Goal: Task Accomplishment & Management: Manage account settings

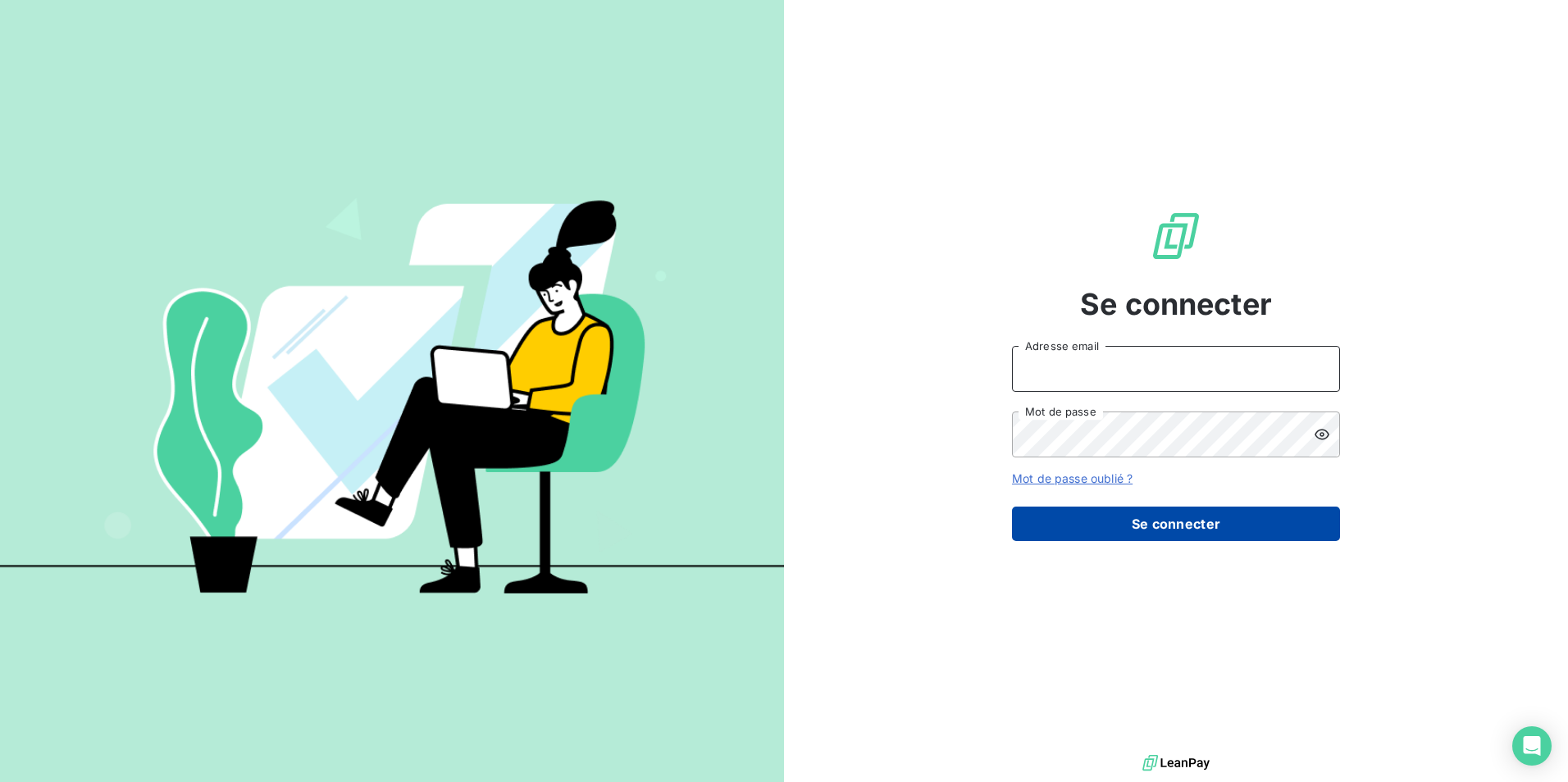
type input "[PERSON_NAME][EMAIL_ADDRESS][DOMAIN_NAME]"
click at [1234, 531] on button "Se connecter" at bounding box center [1176, 524] width 328 height 34
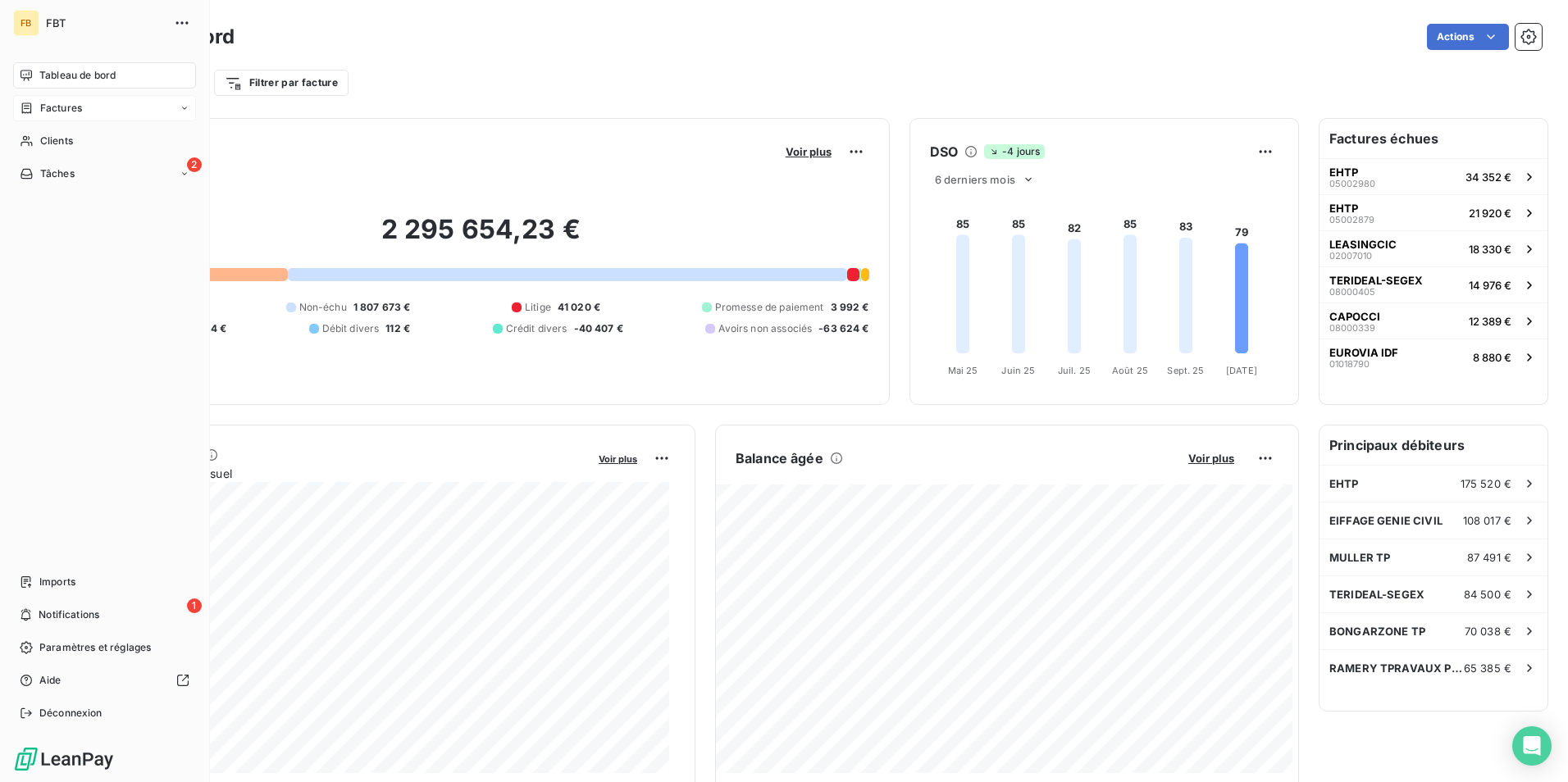
click at [50, 116] on div "Factures" at bounding box center [104, 108] width 183 height 26
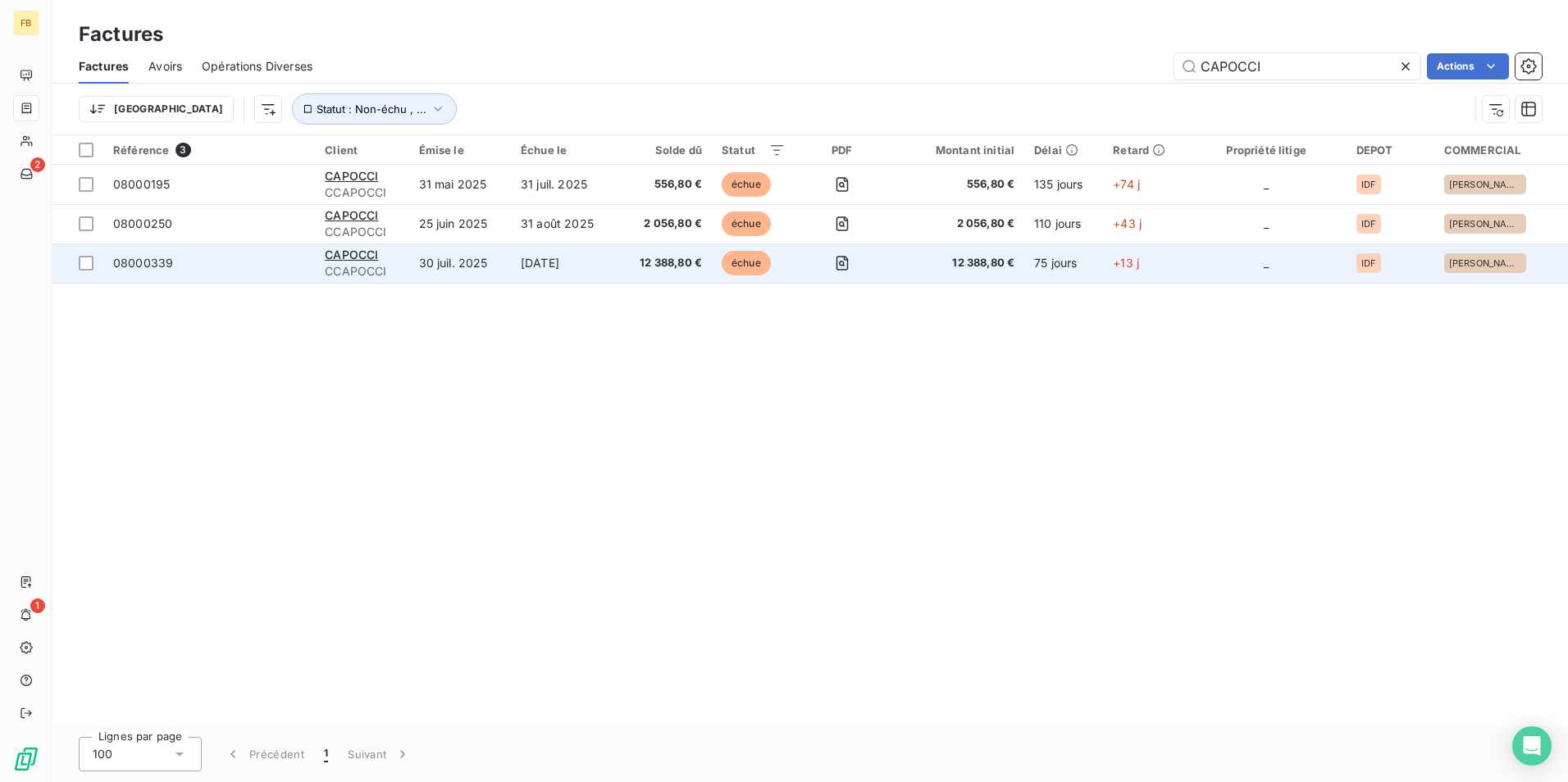
type input "CAPOCCI"
click at [340, 269] on span "CCAPOCCI" at bounding box center [361, 271] width 73 height 16
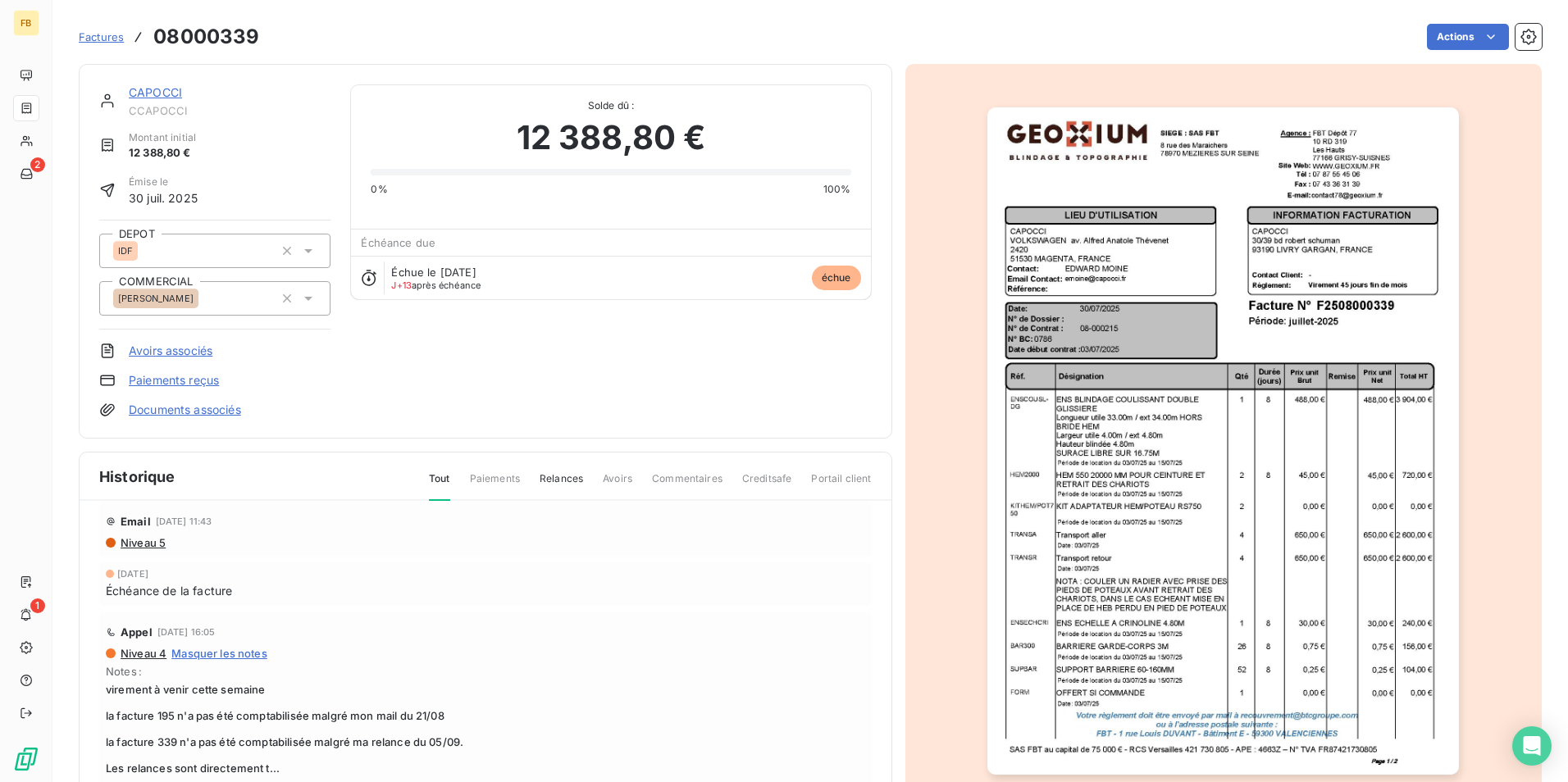
scroll to position [82, 0]
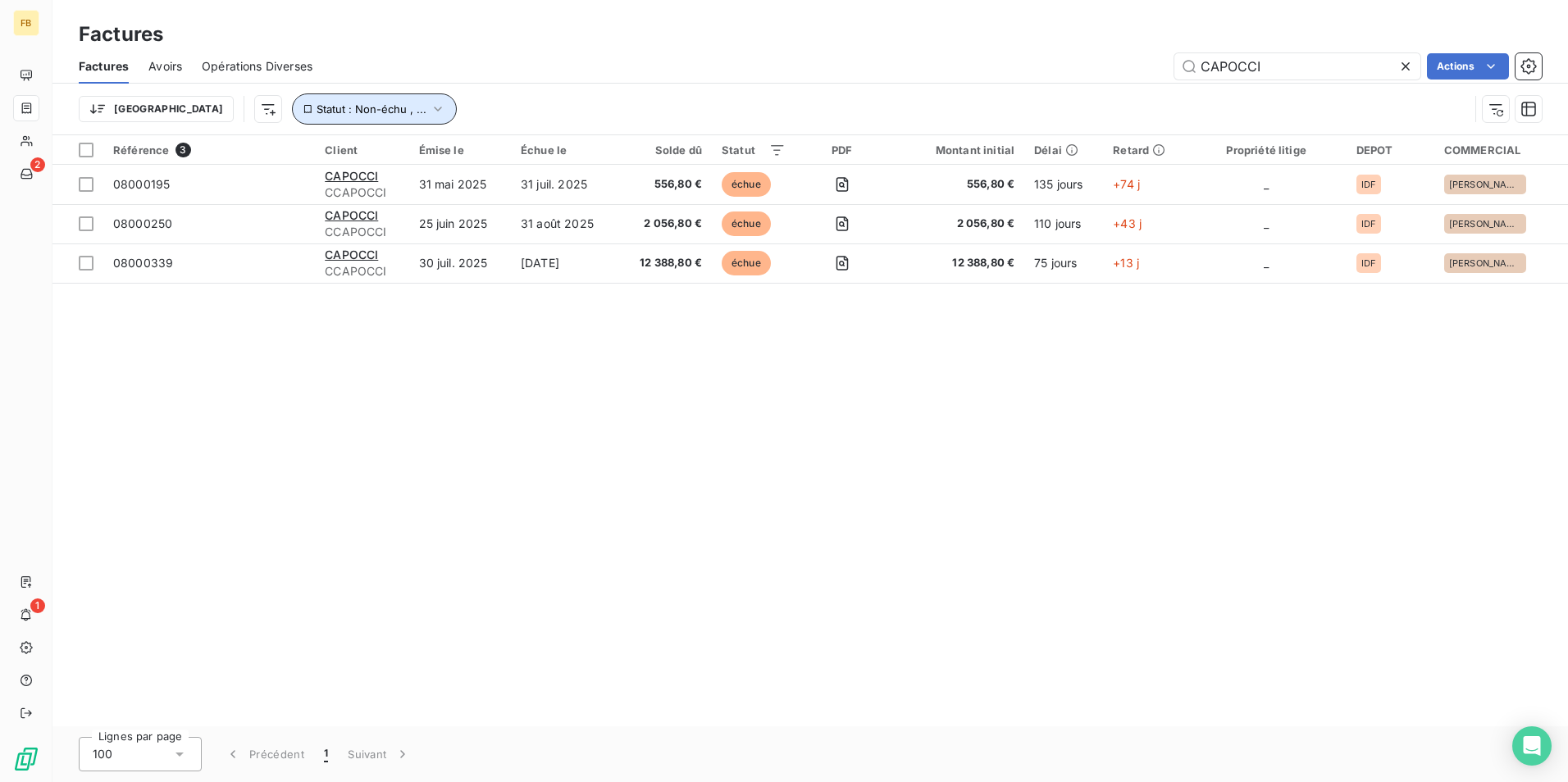
click at [356, 99] on button "Statut : Non-échu , ..." at bounding box center [374, 109] width 165 height 31
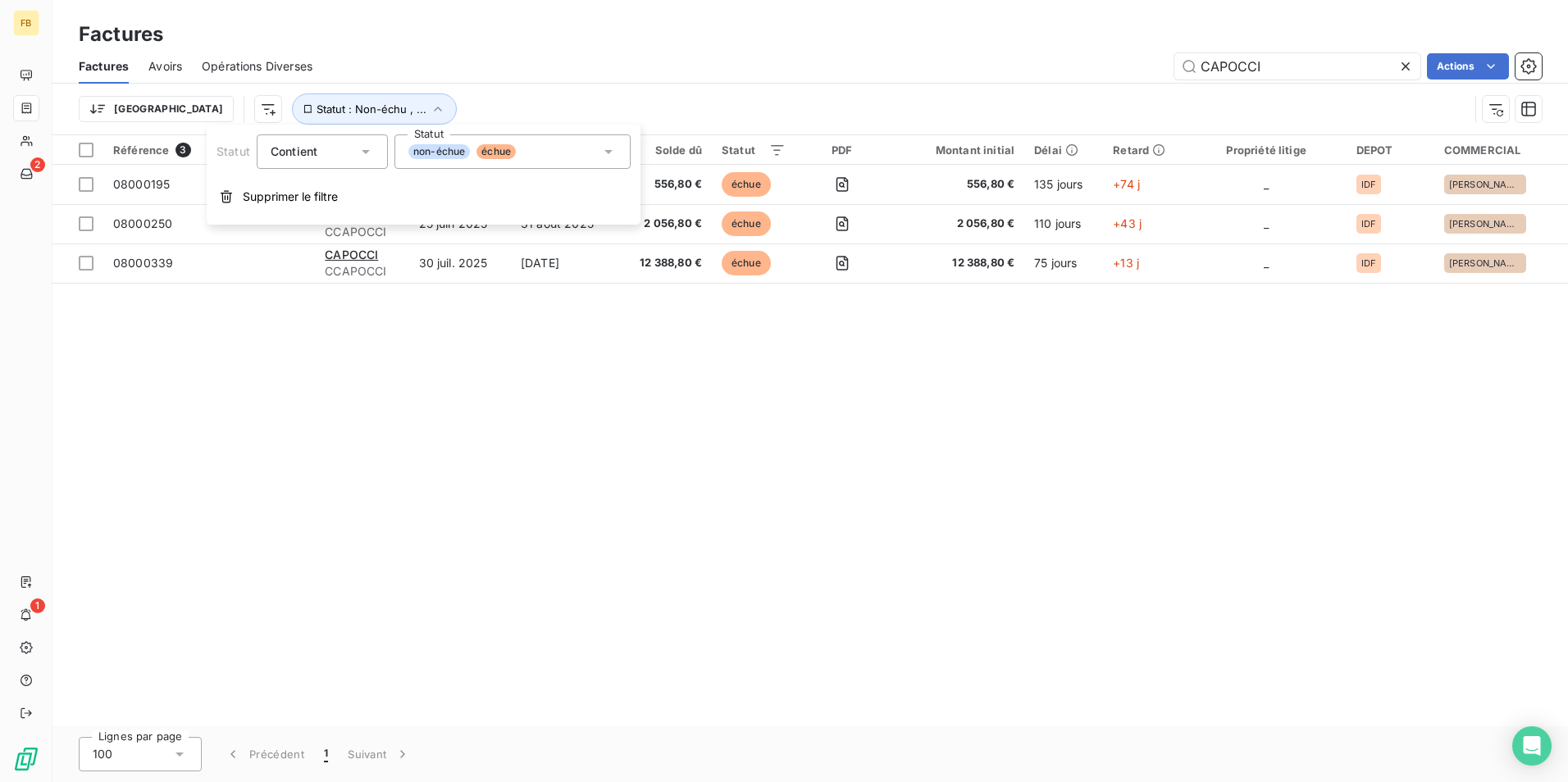
click at [589, 155] on div "non-échue échue" at bounding box center [512, 151] width 237 height 34
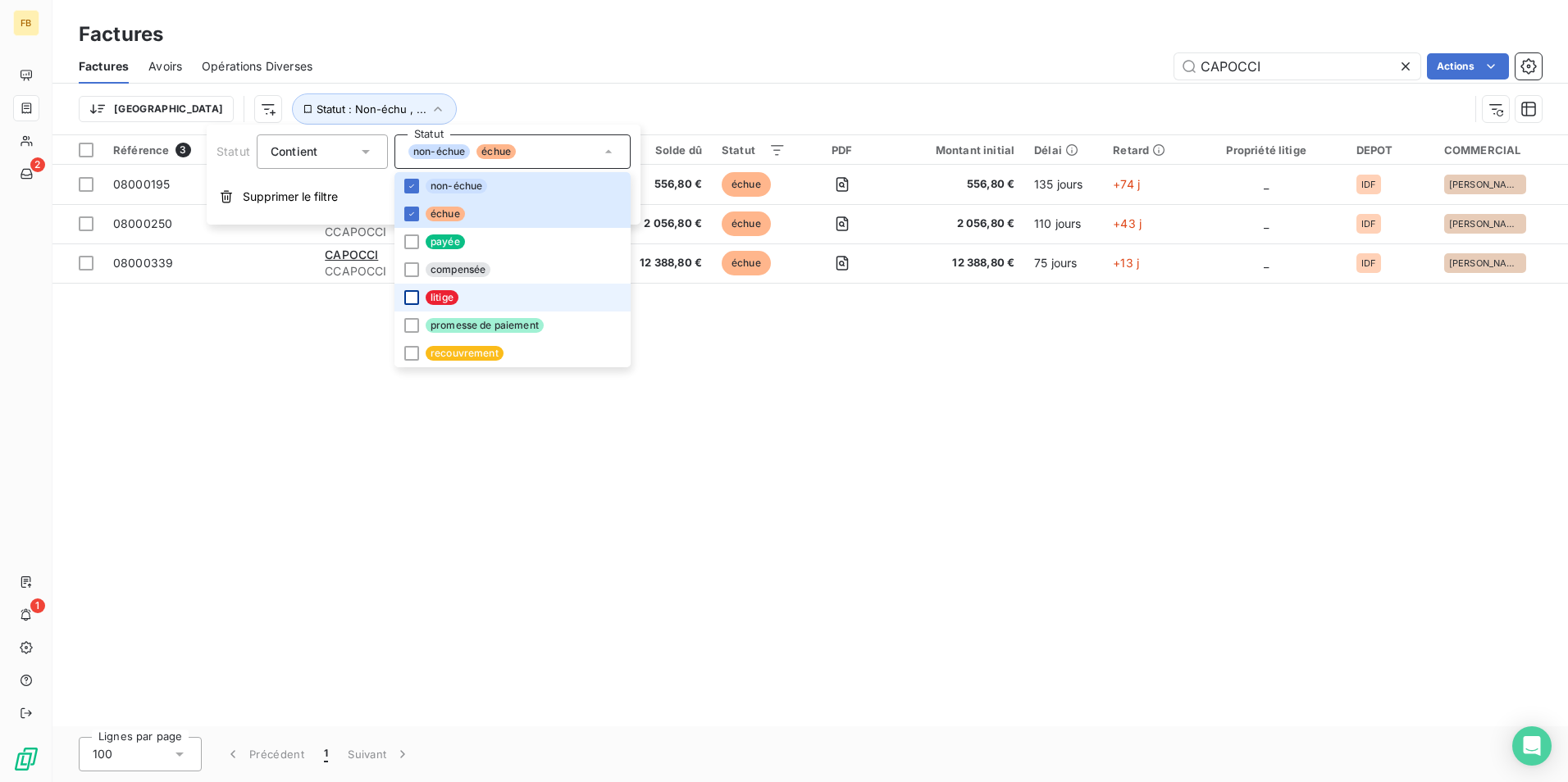
click at [408, 301] on div at bounding box center [411, 297] width 15 height 14
click at [410, 208] on div at bounding box center [411, 214] width 15 height 14
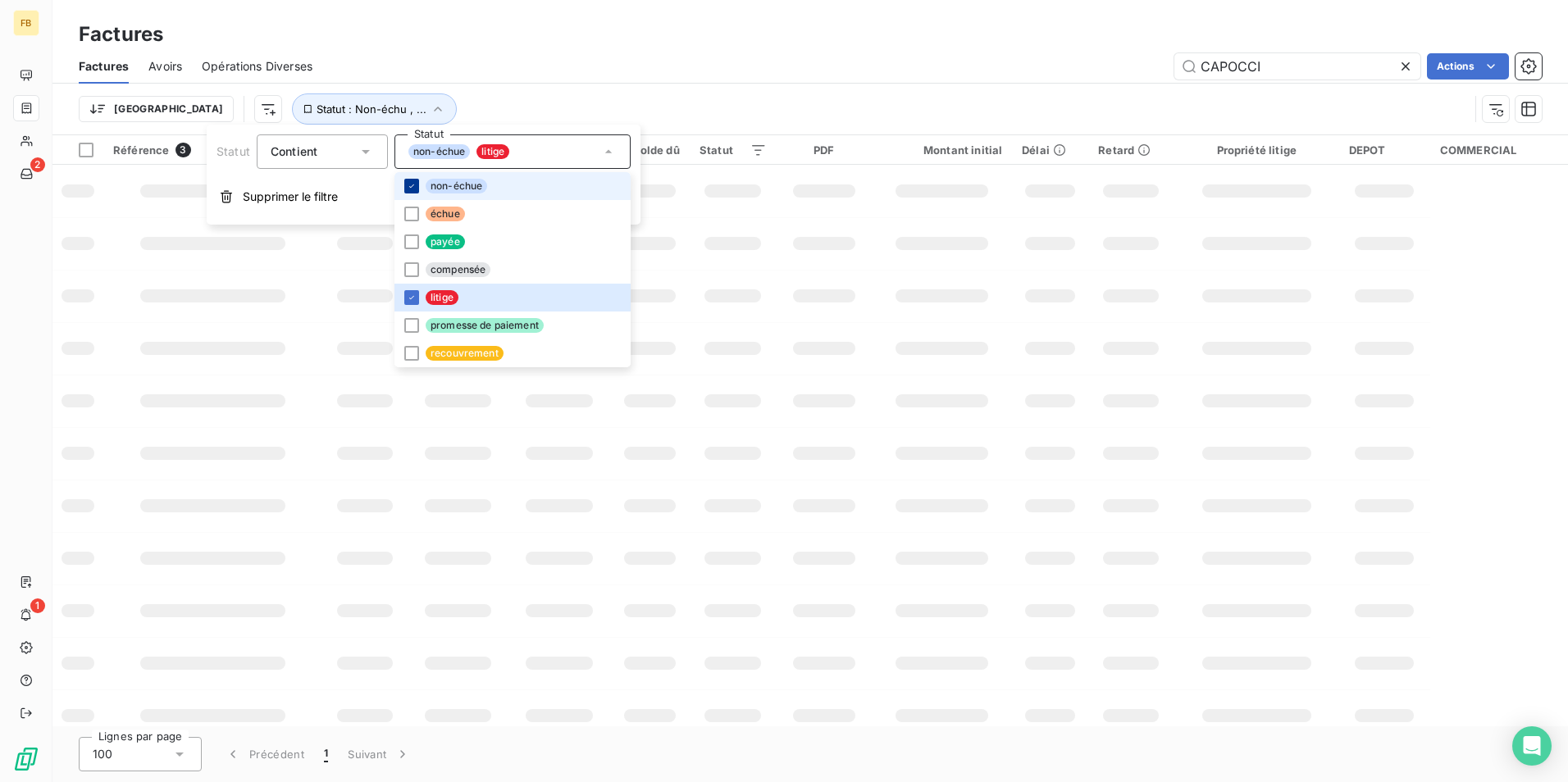
click at [411, 191] on div at bounding box center [411, 186] width 15 height 14
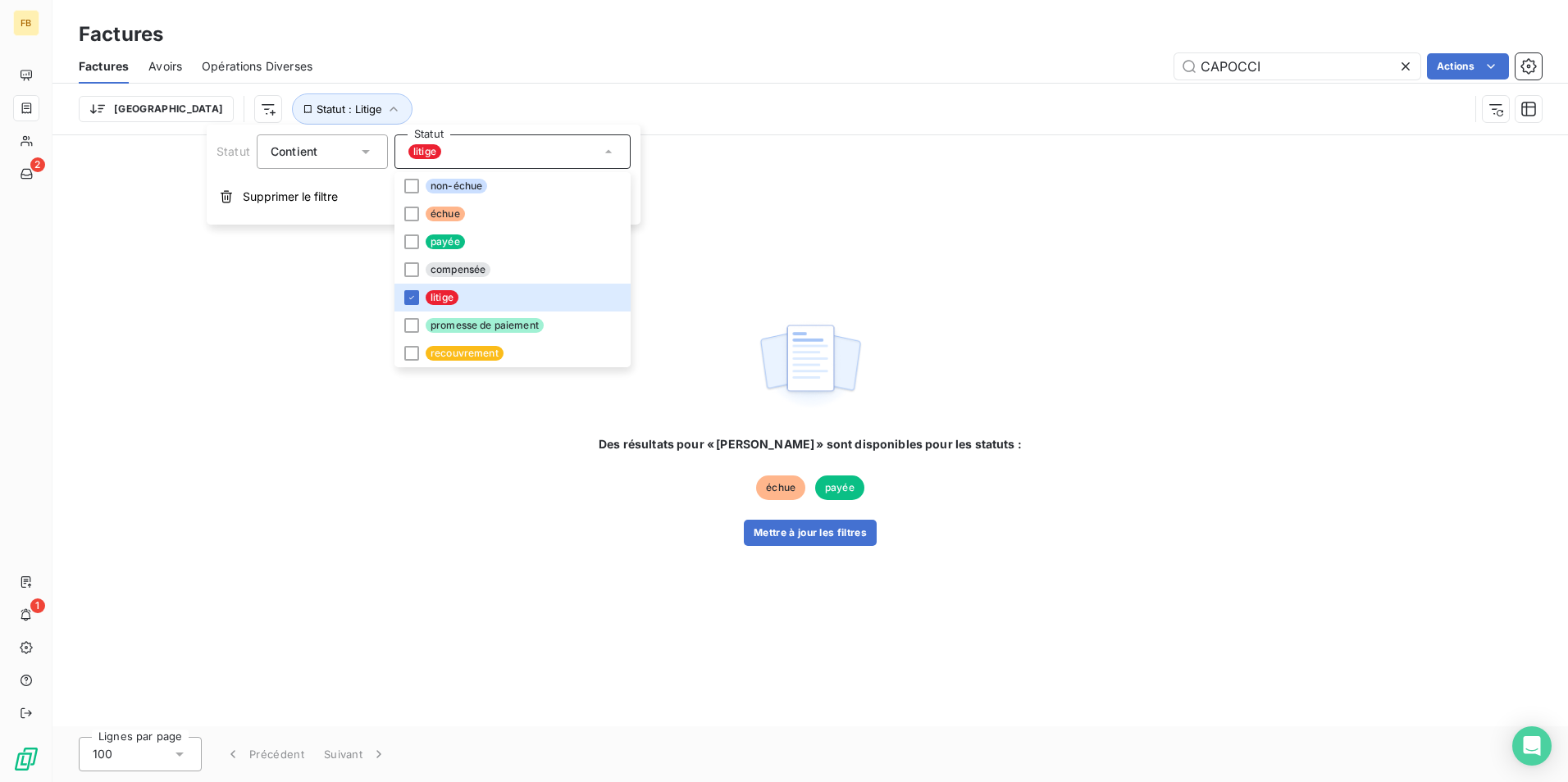
click at [1408, 68] on icon at bounding box center [1406, 66] width 16 height 16
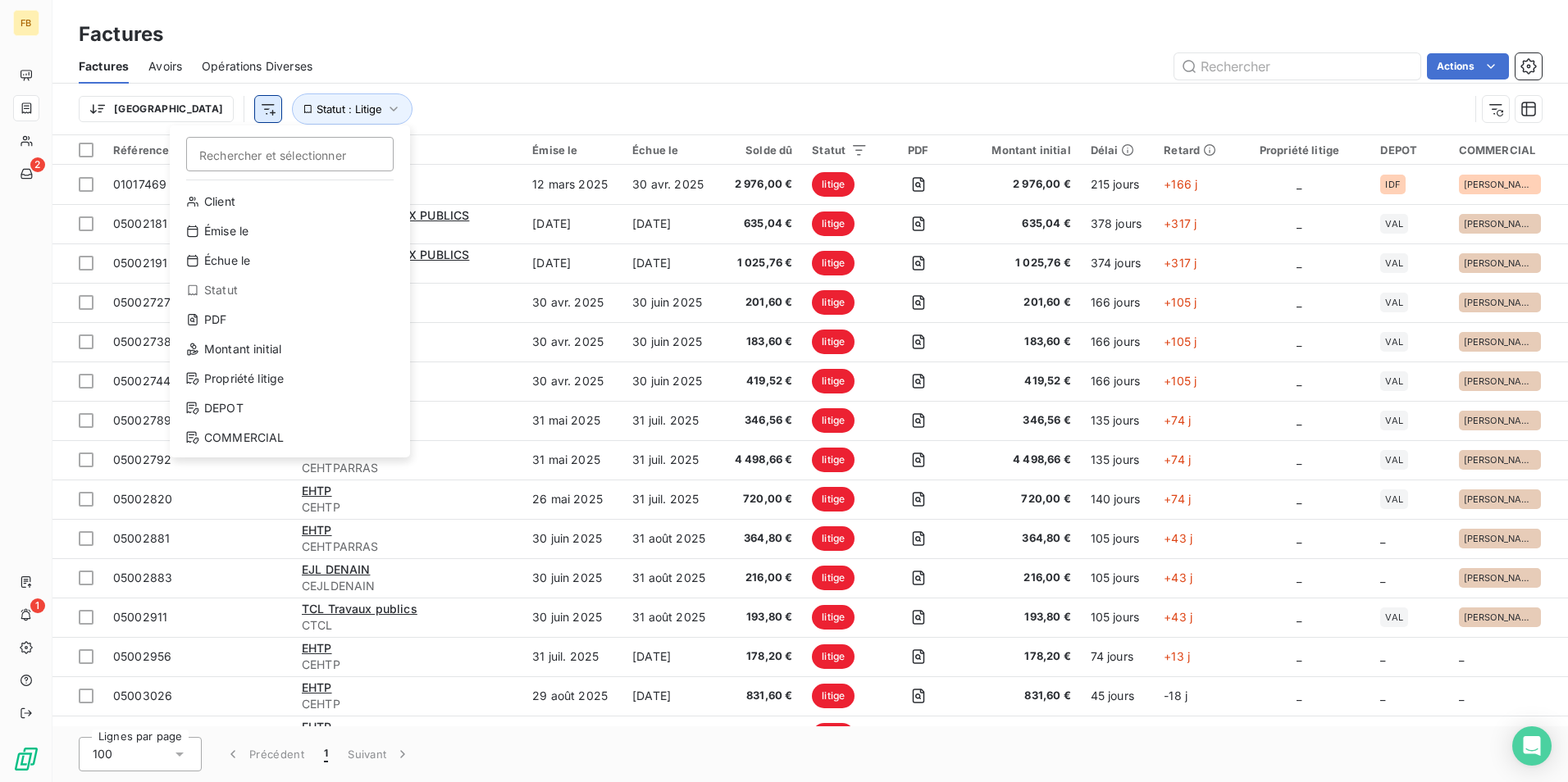
click at [179, 109] on html "FB 2 1 Factures Factures Avoirs Opérations Diverses Actions Trier Rechercher et…" at bounding box center [784, 391] width 1568 height 782
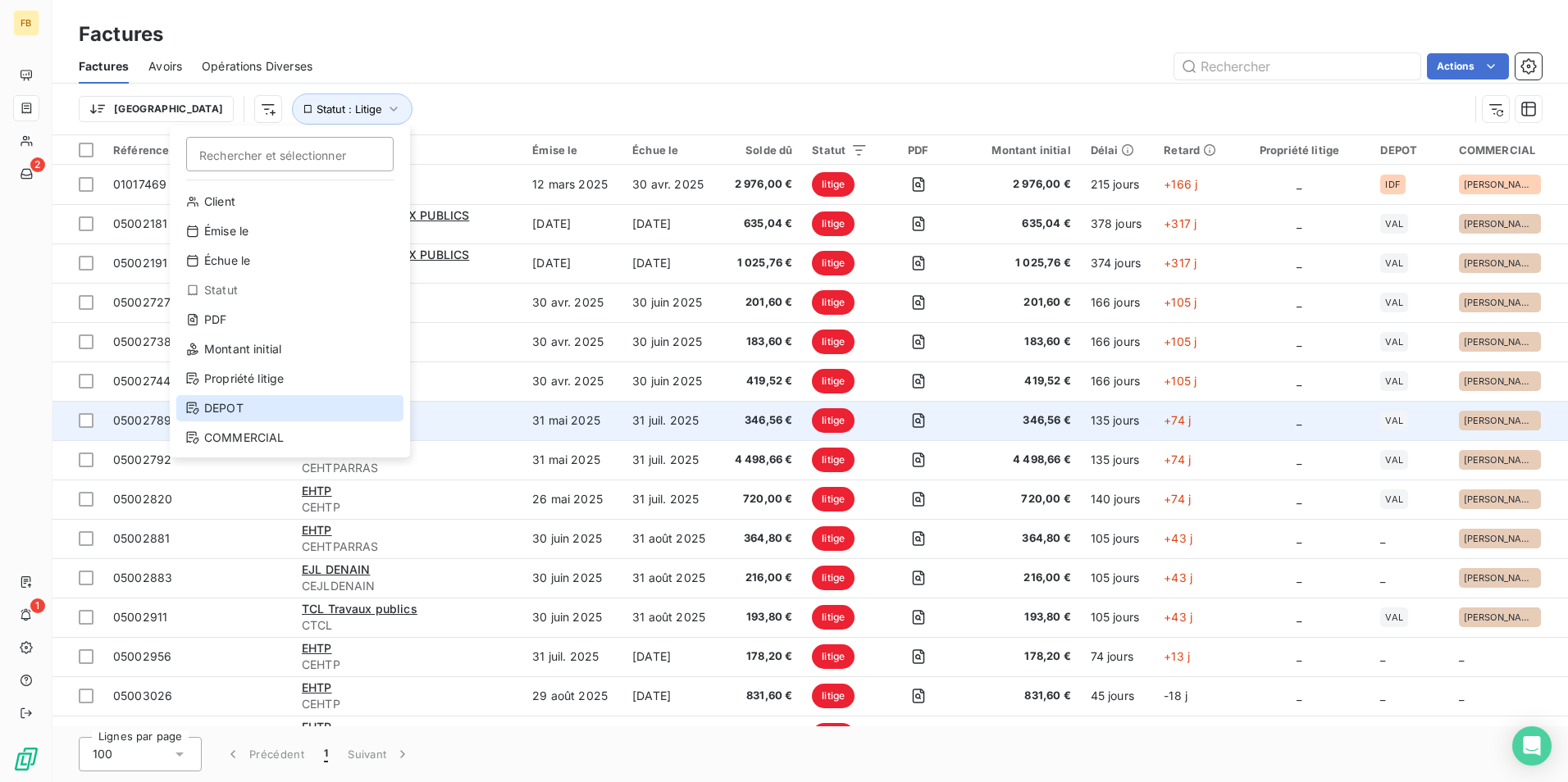
click at [237, 417] on div "DEPOT" at bounding box center [290, 408] width 227 height 26
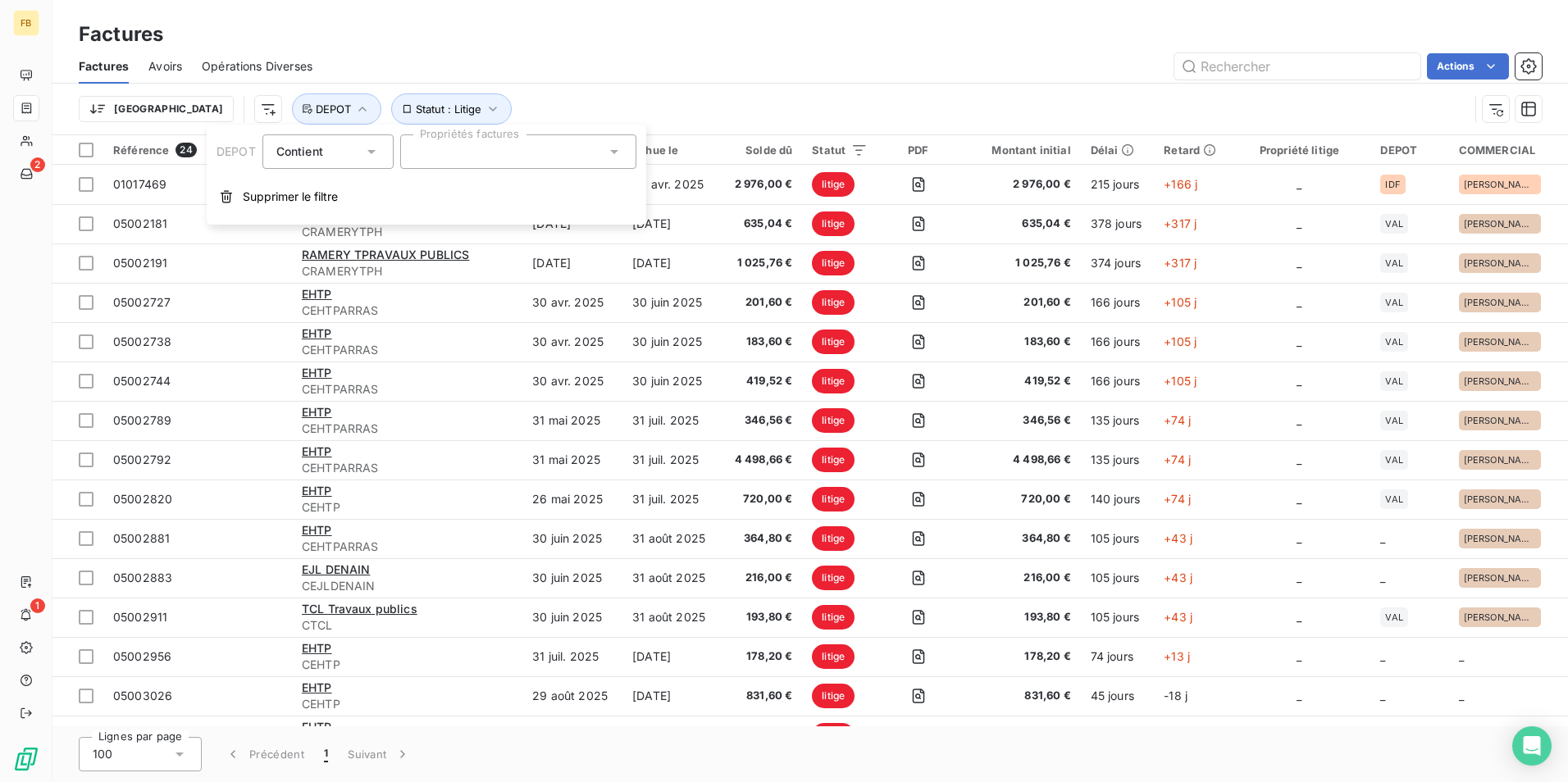
click at [516, 156] on div at bounding box center [518, 151] width 237 height 34
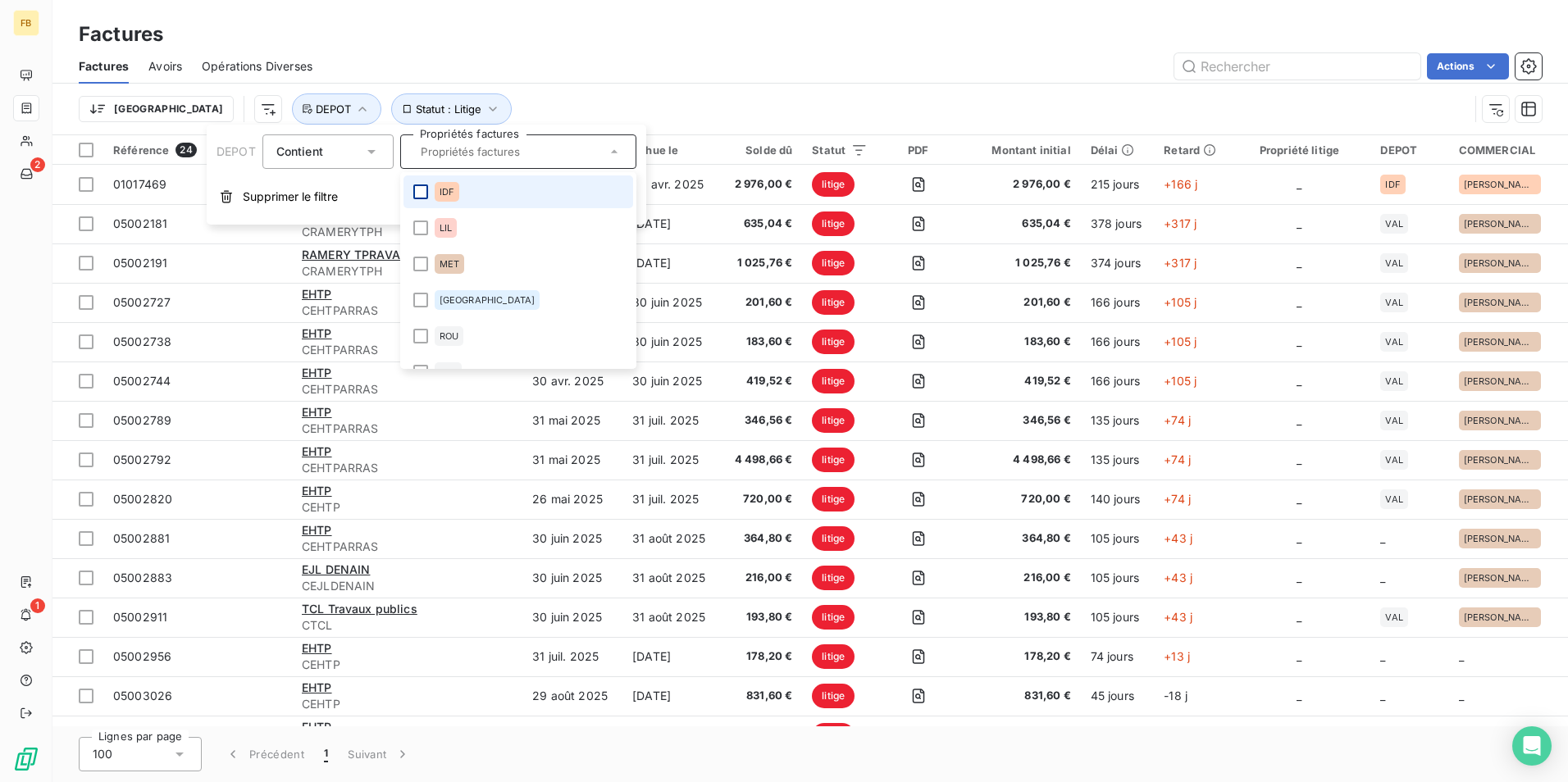
click at [423, 193] on div at bounding box center [421, 192] width 15 height 14
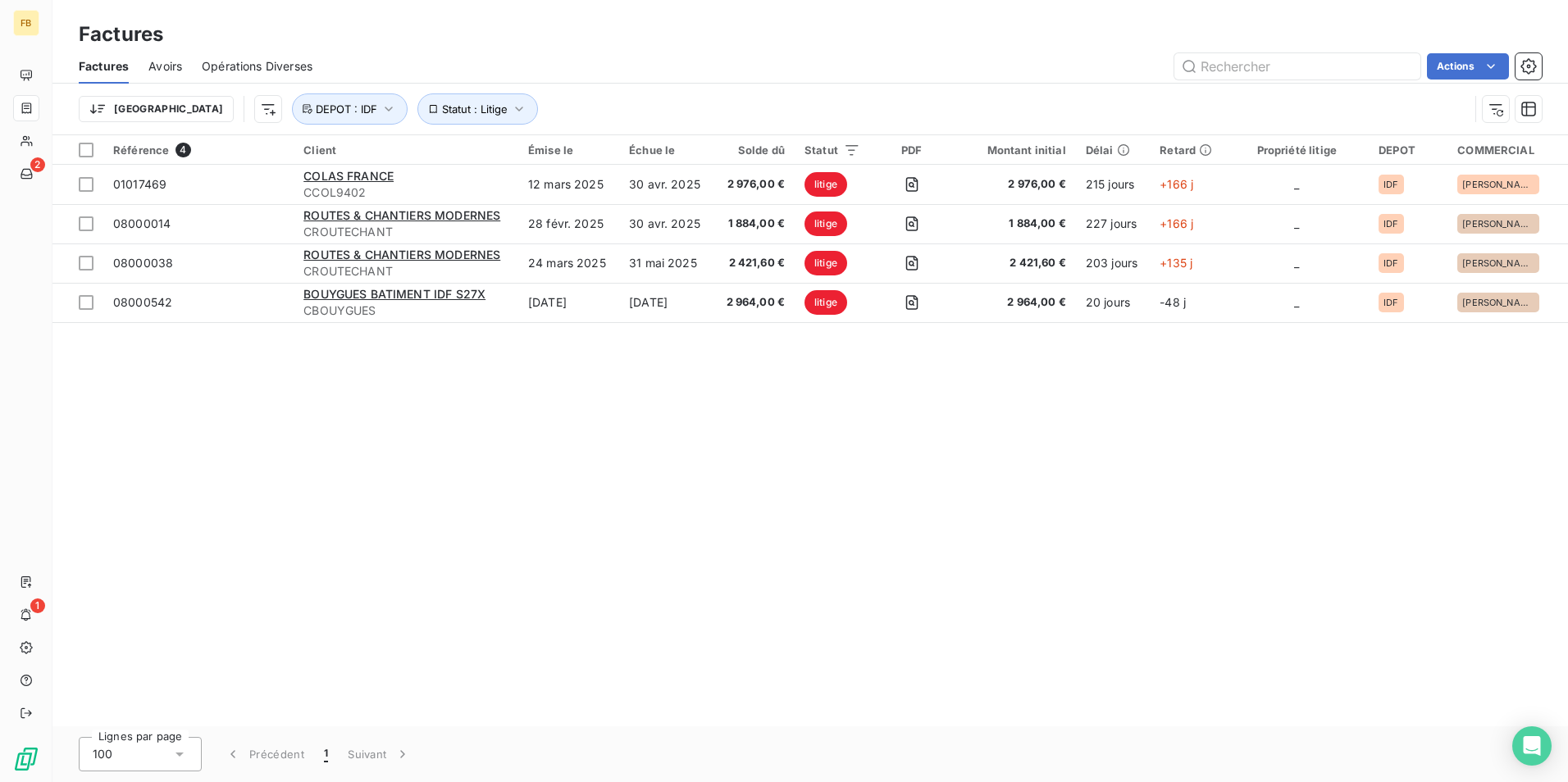
click at [709, 56] on div "Actions" at bounding box center [936, 66] width 1209 height 26
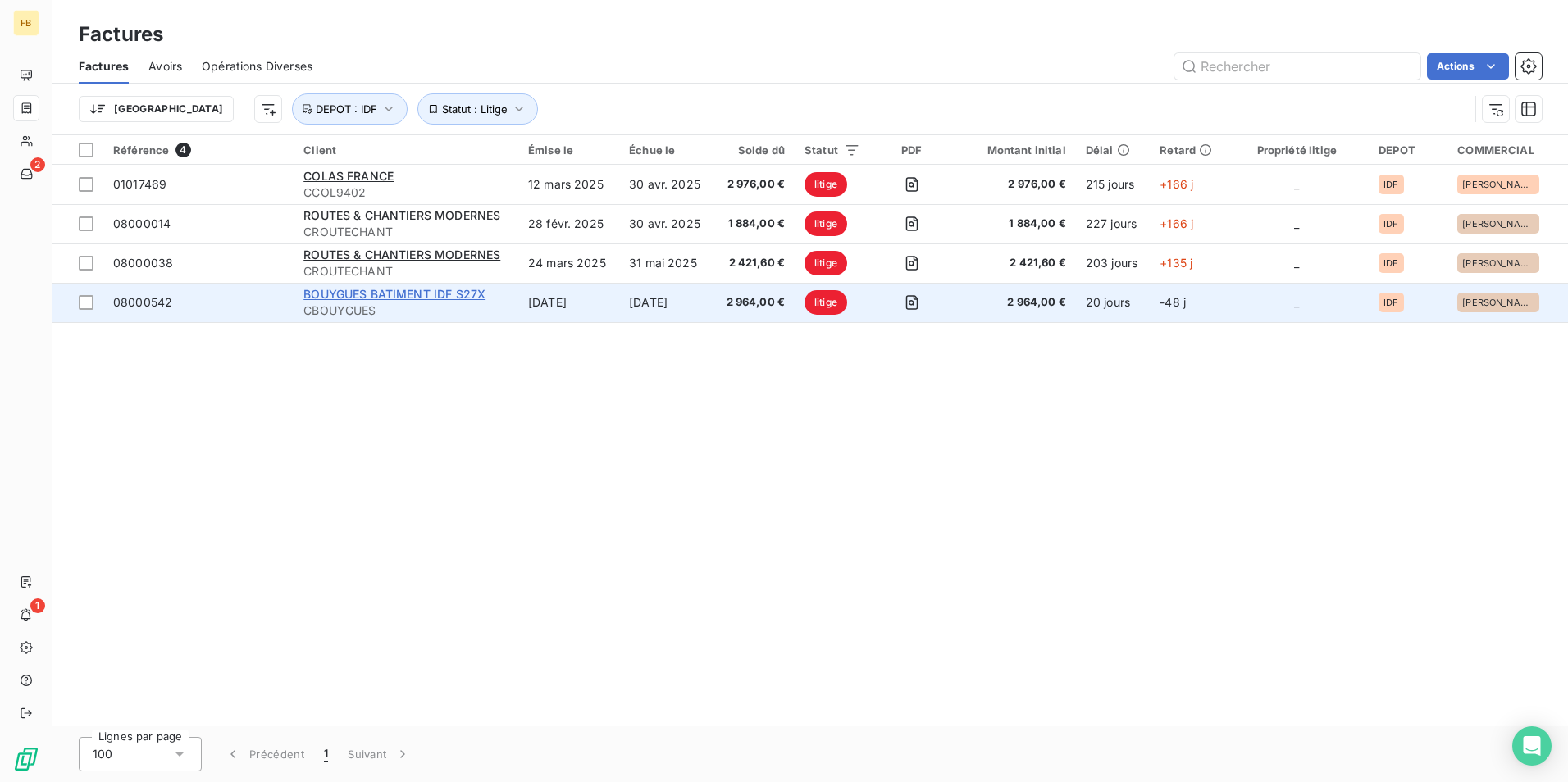
click at [439, 297] on span "BOUYGUES BATIMENT IDF S27X" at bounding box center [394, 294] width 182 height 14
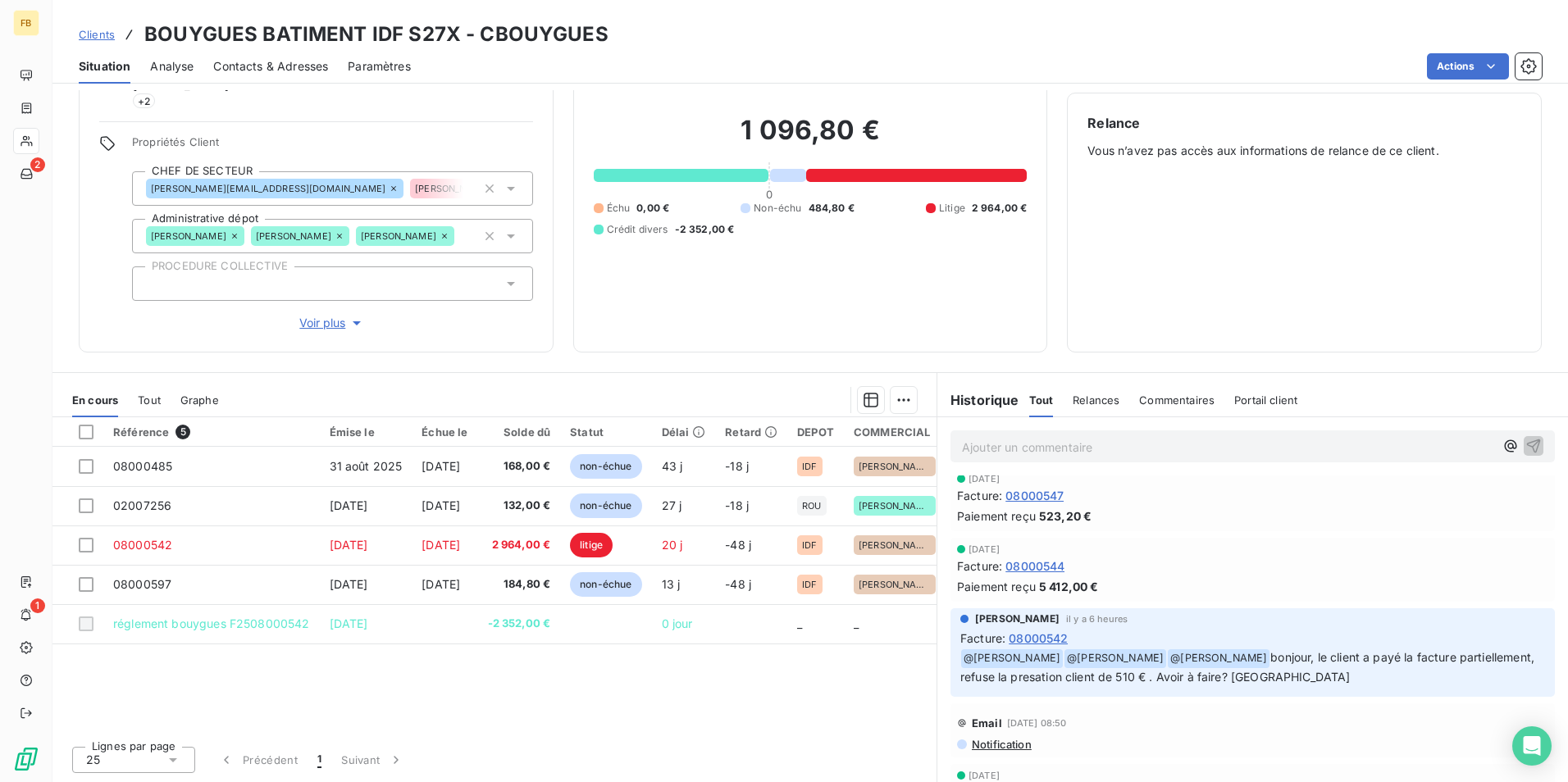
scroll to position [164, 0]
